Goal: Task Accomplishment & Management: Manage account settings

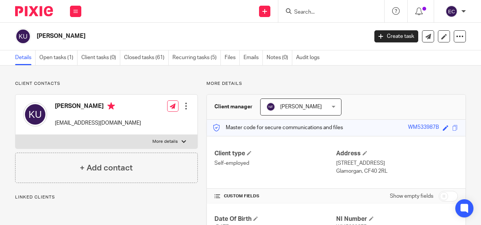
click at [314, 10] on input "Search" at bounding box center [327, 12] width 68 height 7
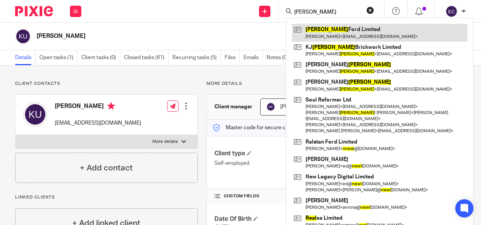
type input "neal"
click at [345, 33] on link at bounding box center [379, 32] width 175 height 17
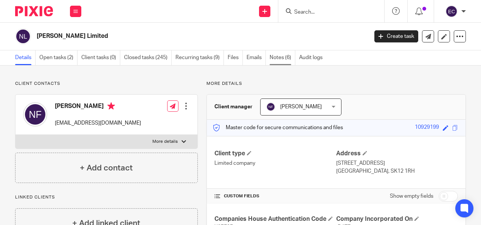
click at [279, 57] on link "Notes (6)" at bounding box center [282, 57] width 26 height 15
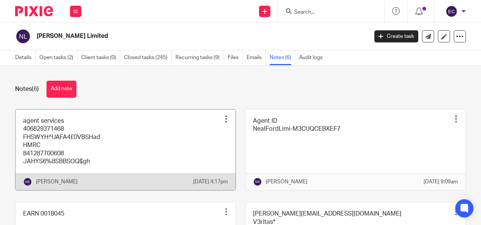
click at [91, 144] on link at bounding box center [125, 149] width 220 height 81
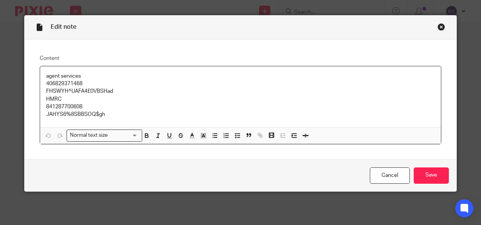
click at [107, 91] on p "FHSWYH^UAFA4£0VBSHad" at bounding box center [240, 91] width 389 height 8
copy p "FHSWYH^UAFA4£0VBSHad"
